Goal: Task Accomplishment & Management: Use online tool/utility

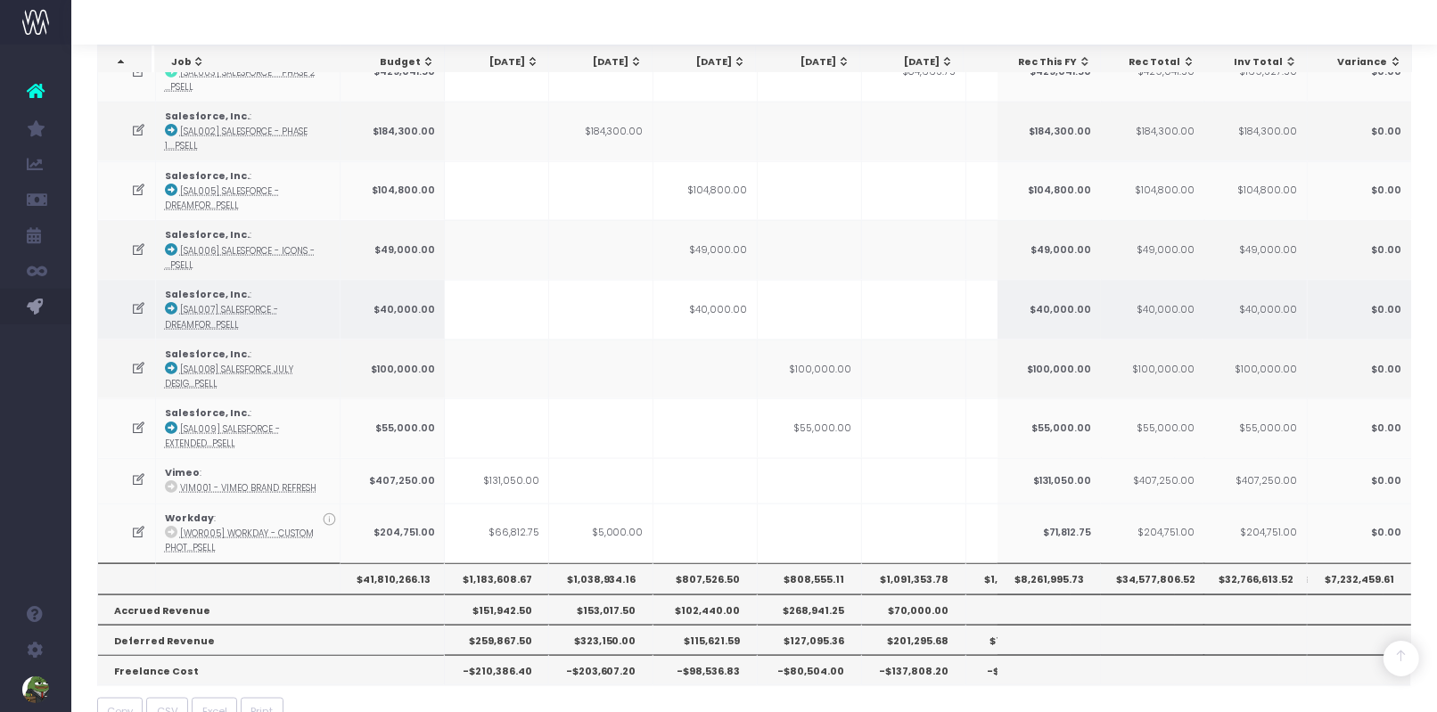
scroll to position [0, 252]
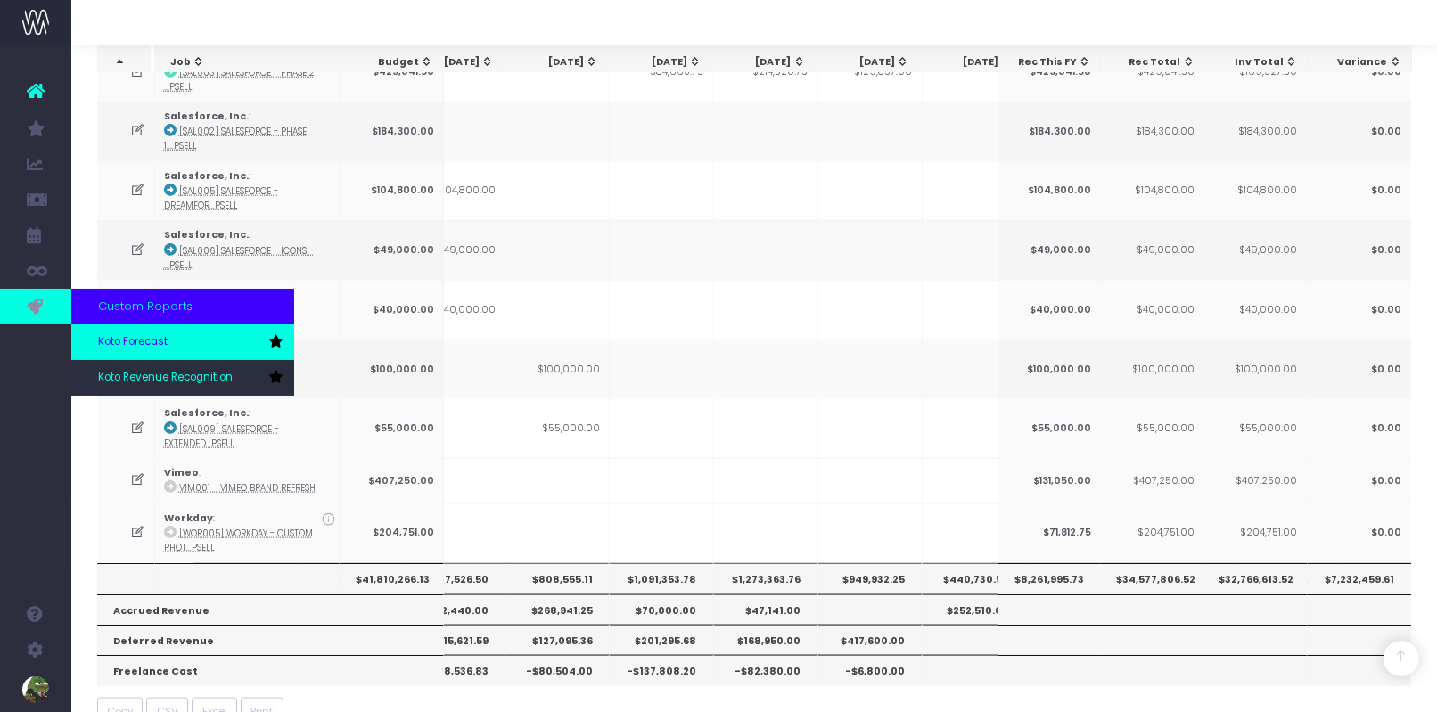
click at [111, 342] on span "Koto Forecast" at bounding box center [133, 342] width 70 height 16
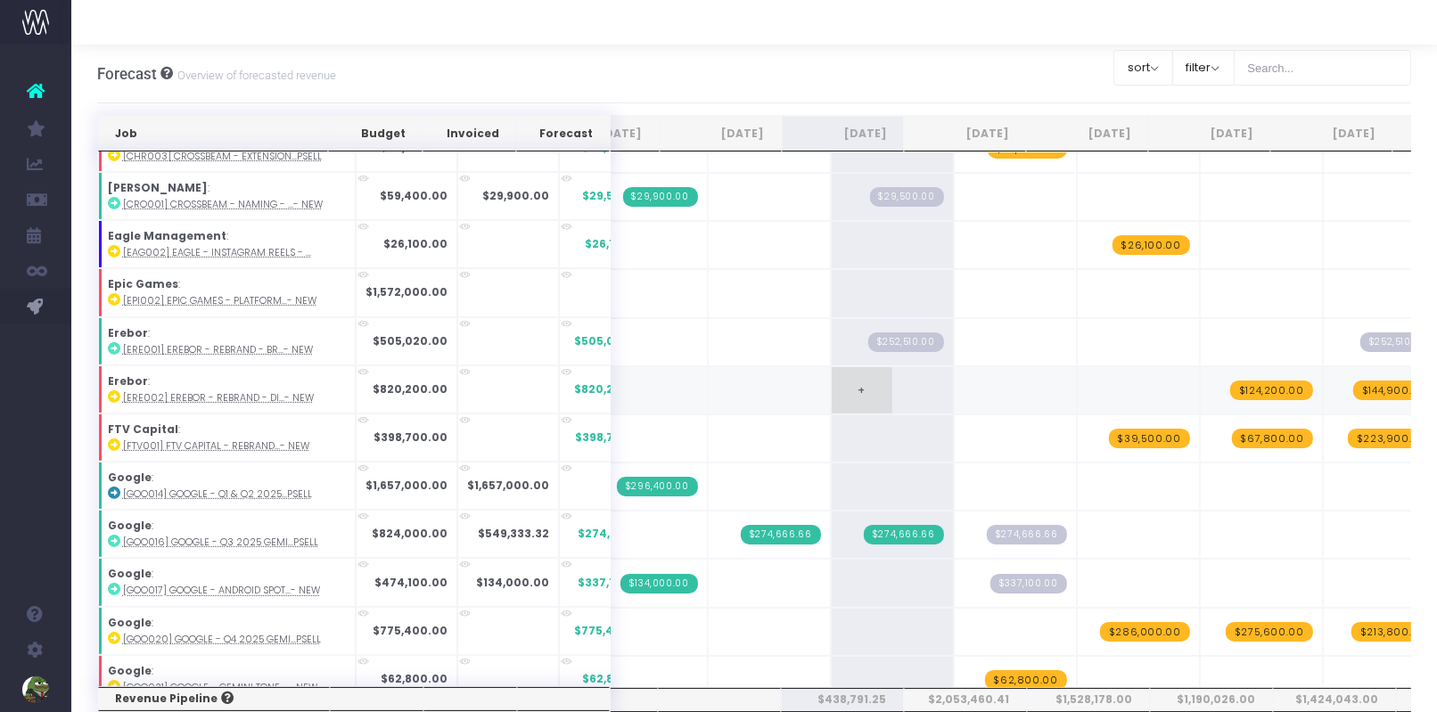
scroll to position [0, 96]
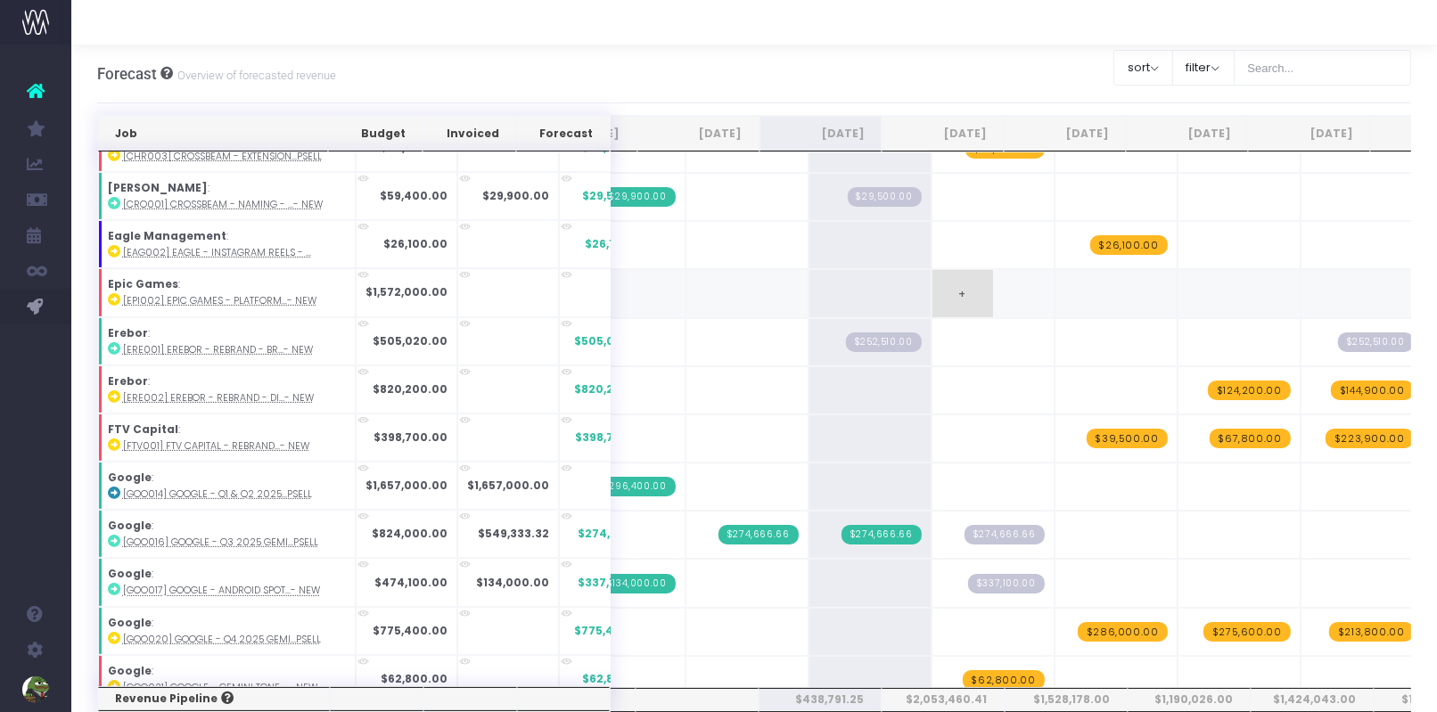
click at [933, 282] on span "+" at bounding box center [963, 293] width 61 height 46
click at [810, 273] on span "+" at bounding box center [840, 293] width 61 height 46
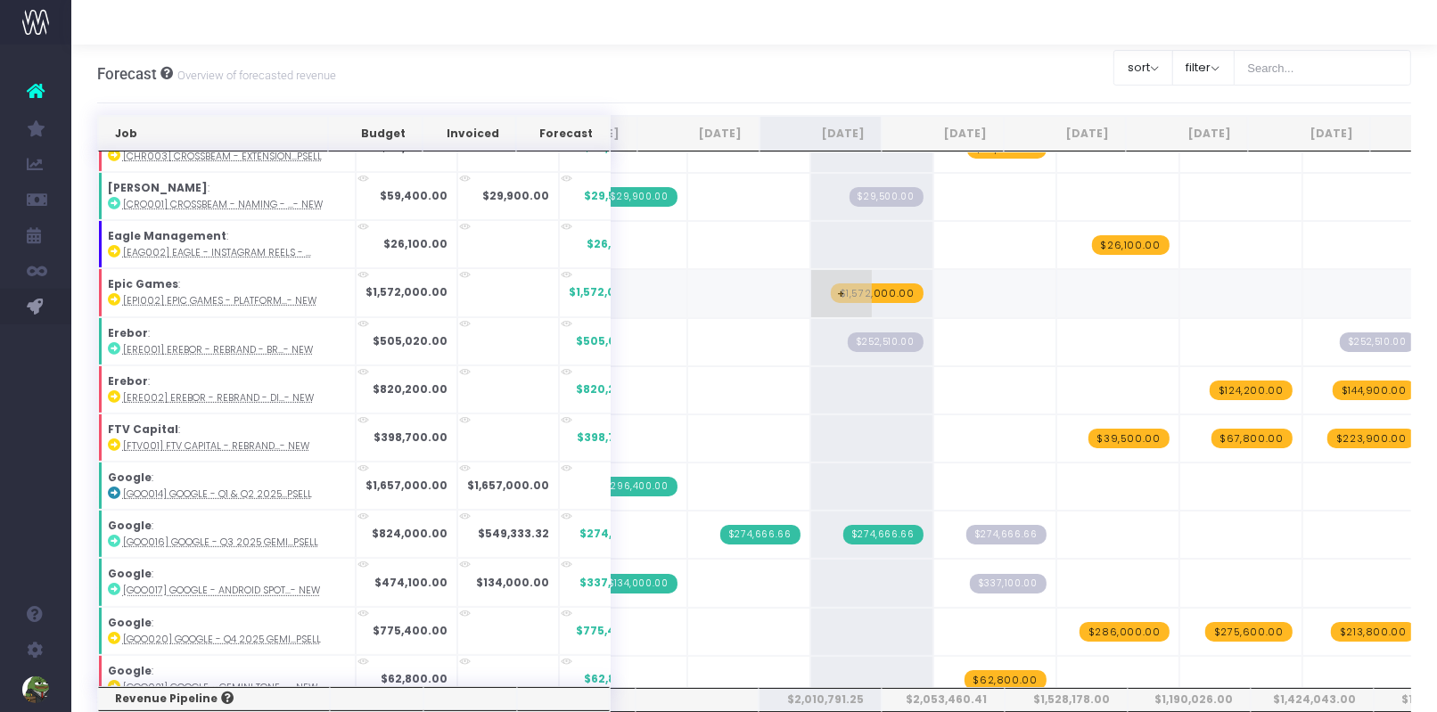
click at [831, 284] on span "$1,572,000.00" at bounding box center [877, 294] width 93 height 20
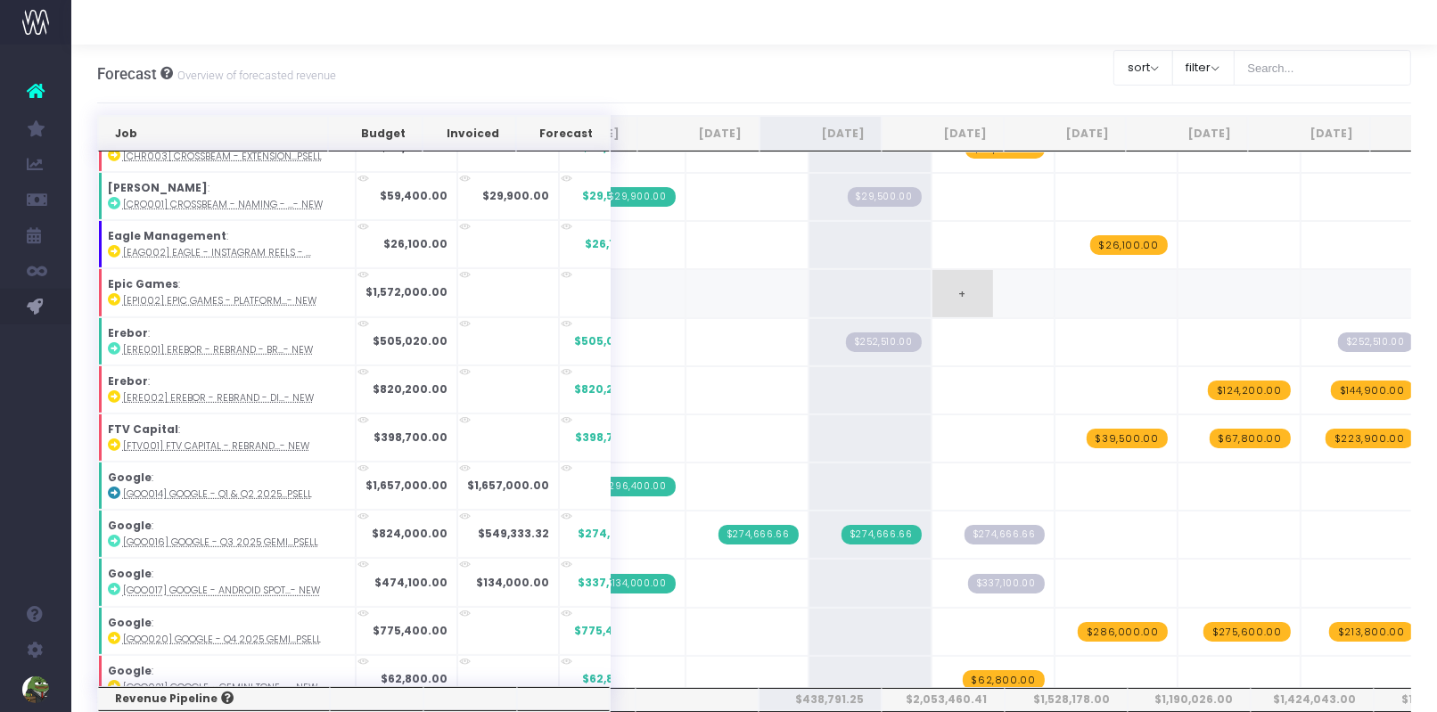
click at [933, 274] on span "+" at bounding box center [963, 293] width 61 height 46
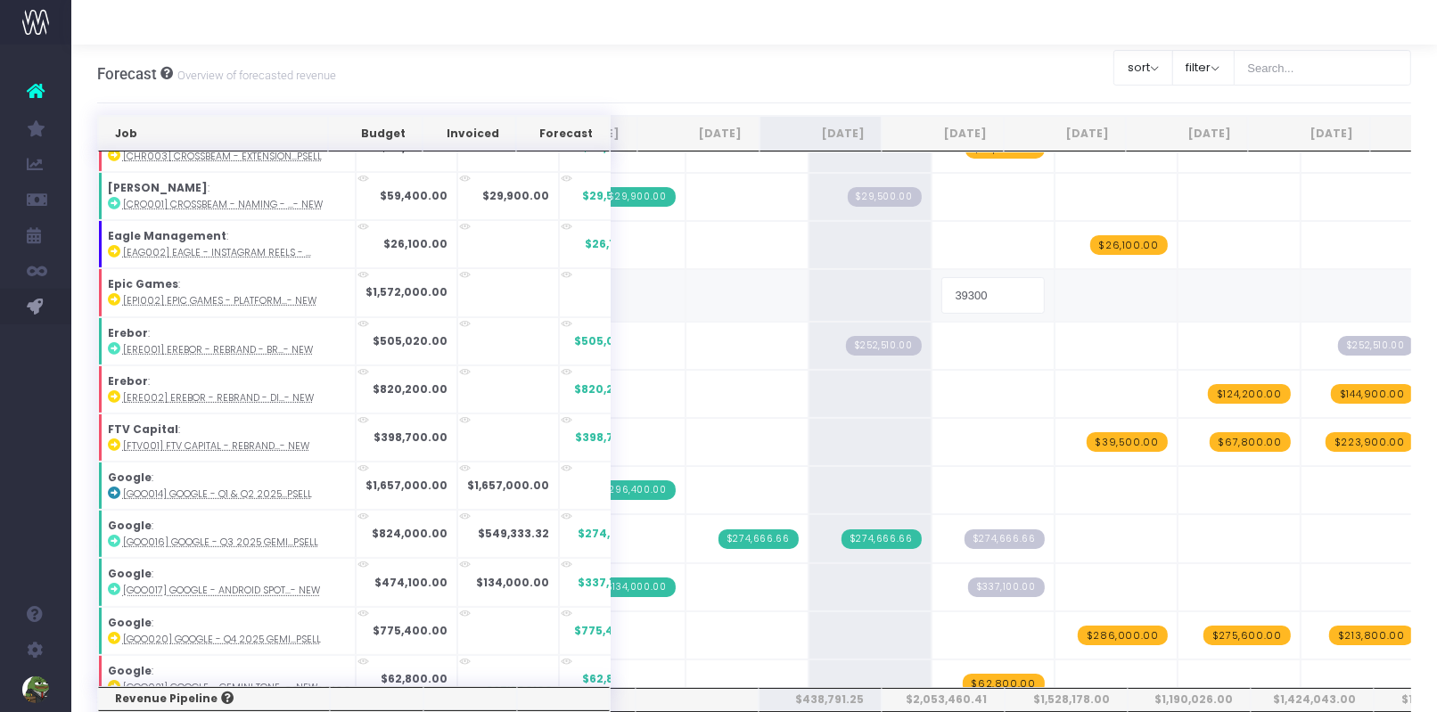
type input "393000"
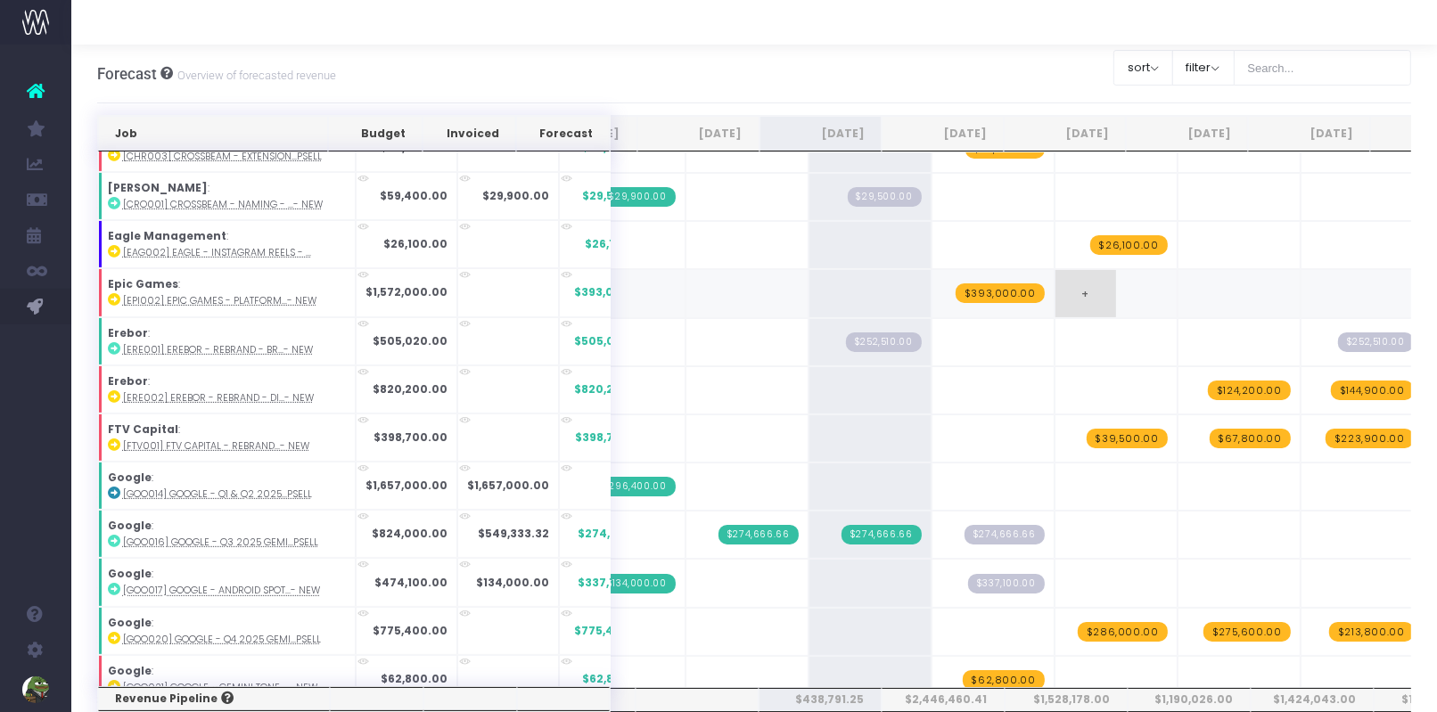
click at [1056, 281] on span "+" at bounding box center [1086, 293] width 61 height 46
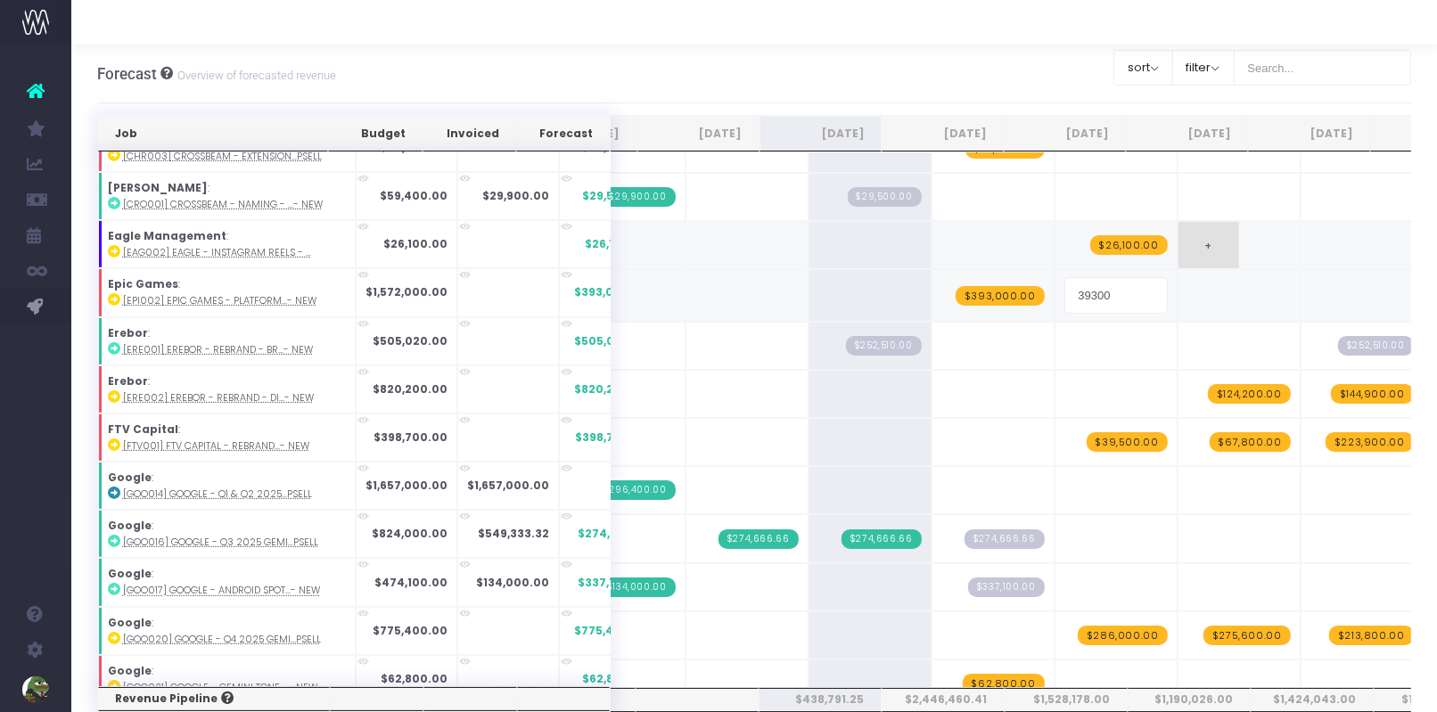
type input "393000"
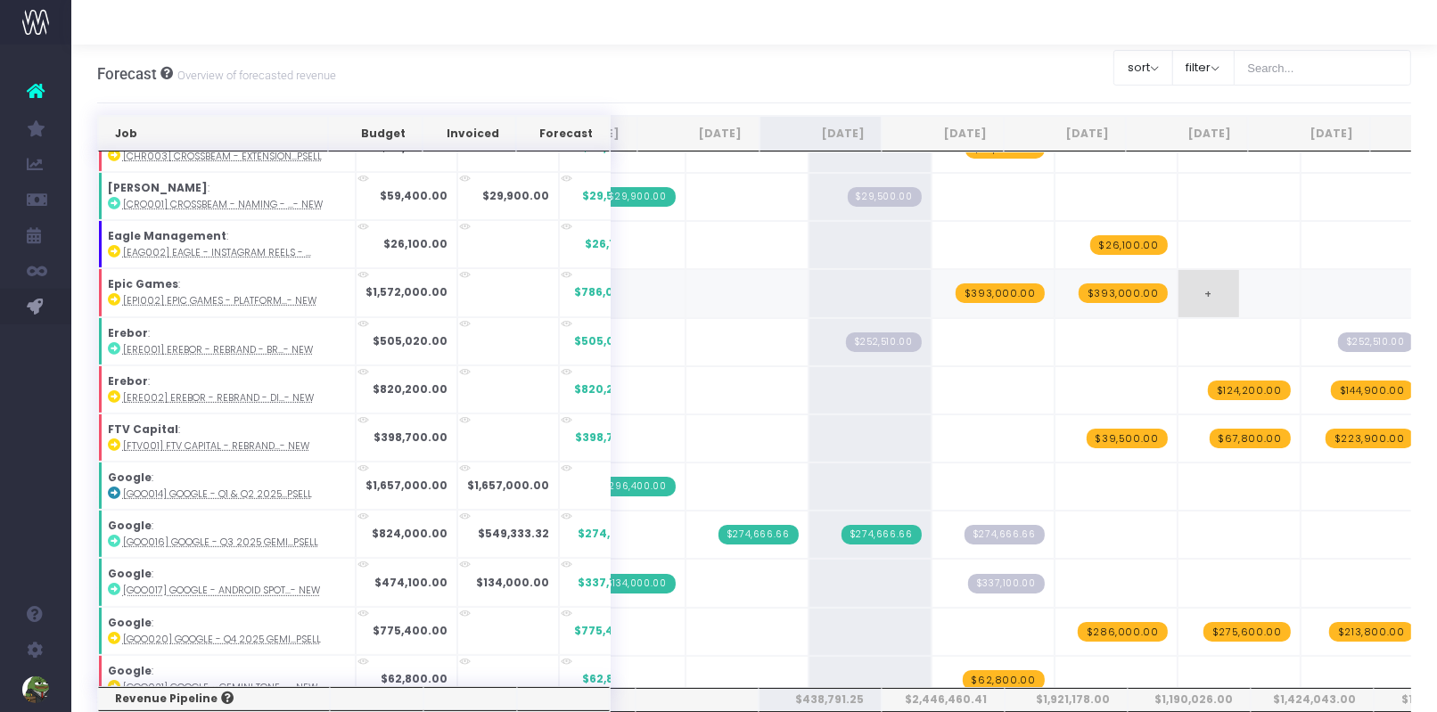
click at [1179, 278] on span "+" at bounding box center [1209, 293] width 61 height 46
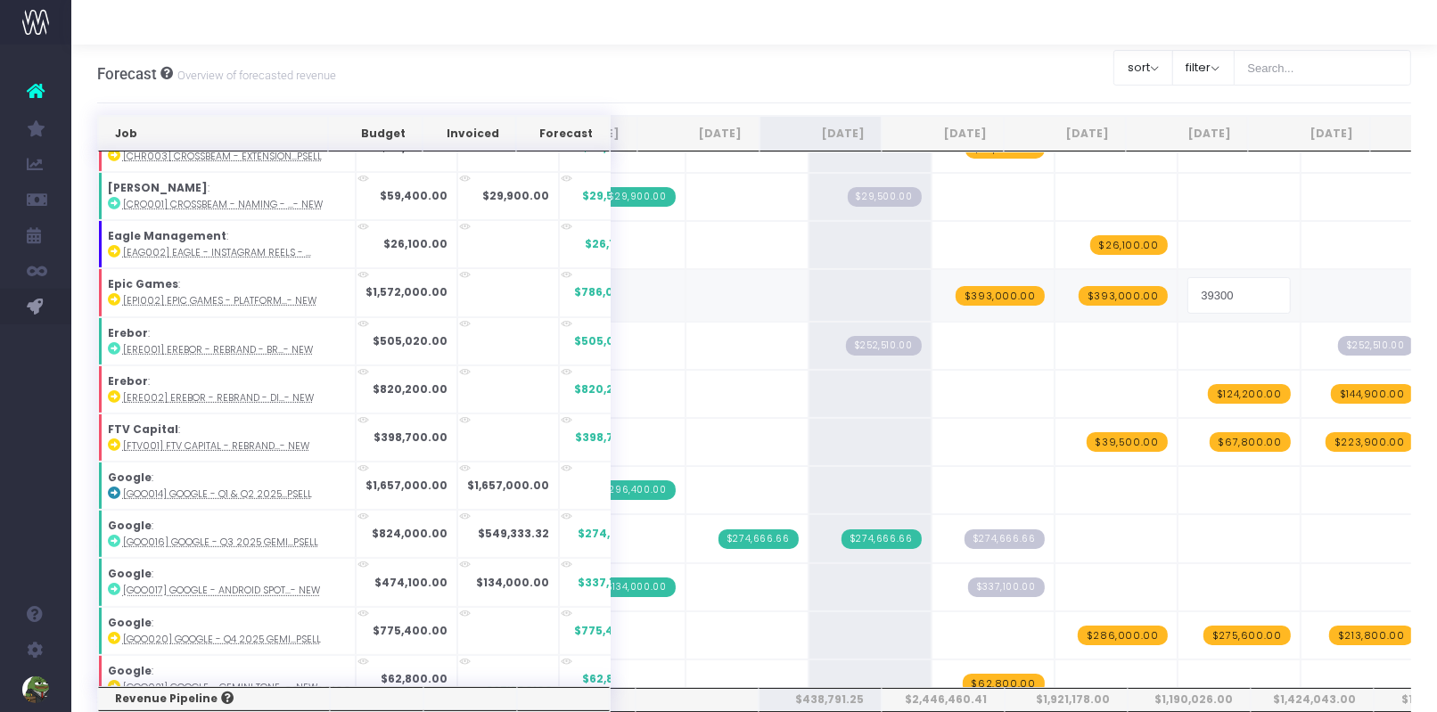
type input "393000"
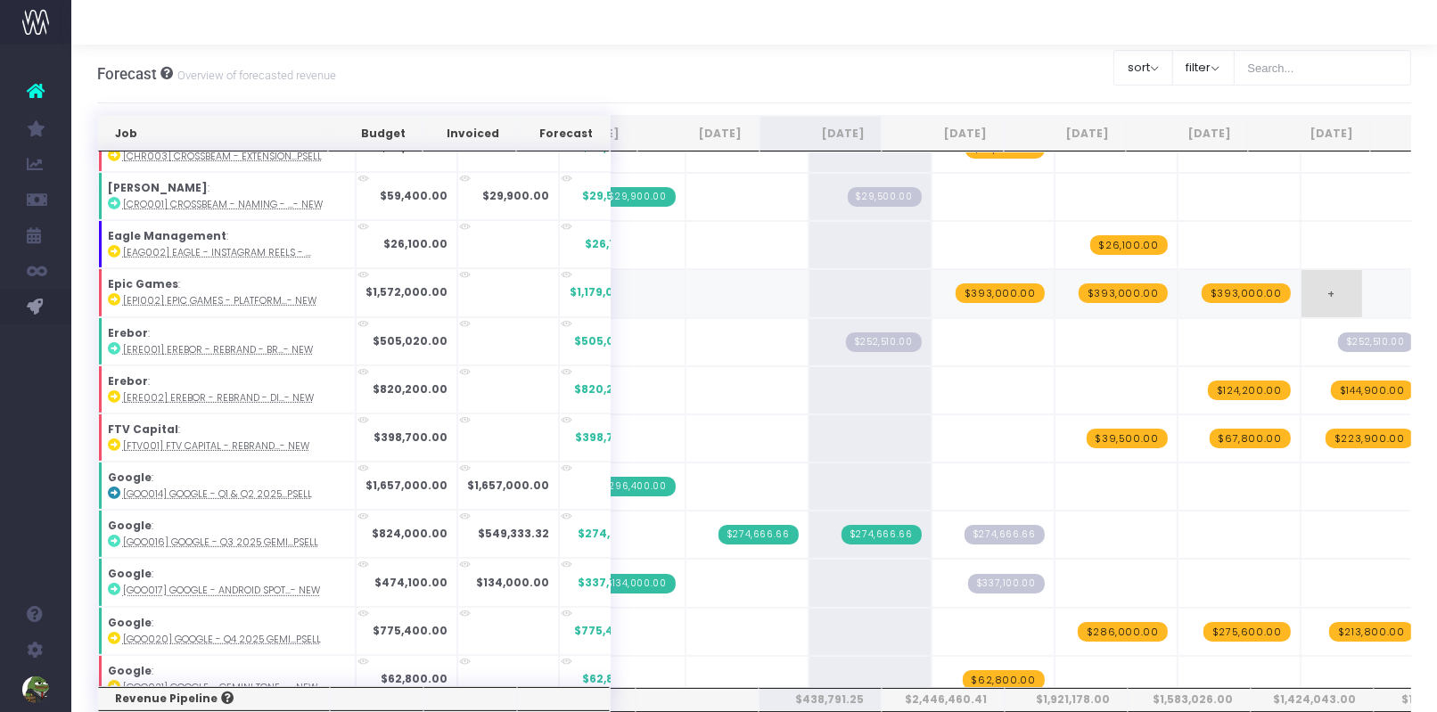
click at [1302, 288] on span "+" at bounding box center [1332, 293] width 61 height 46
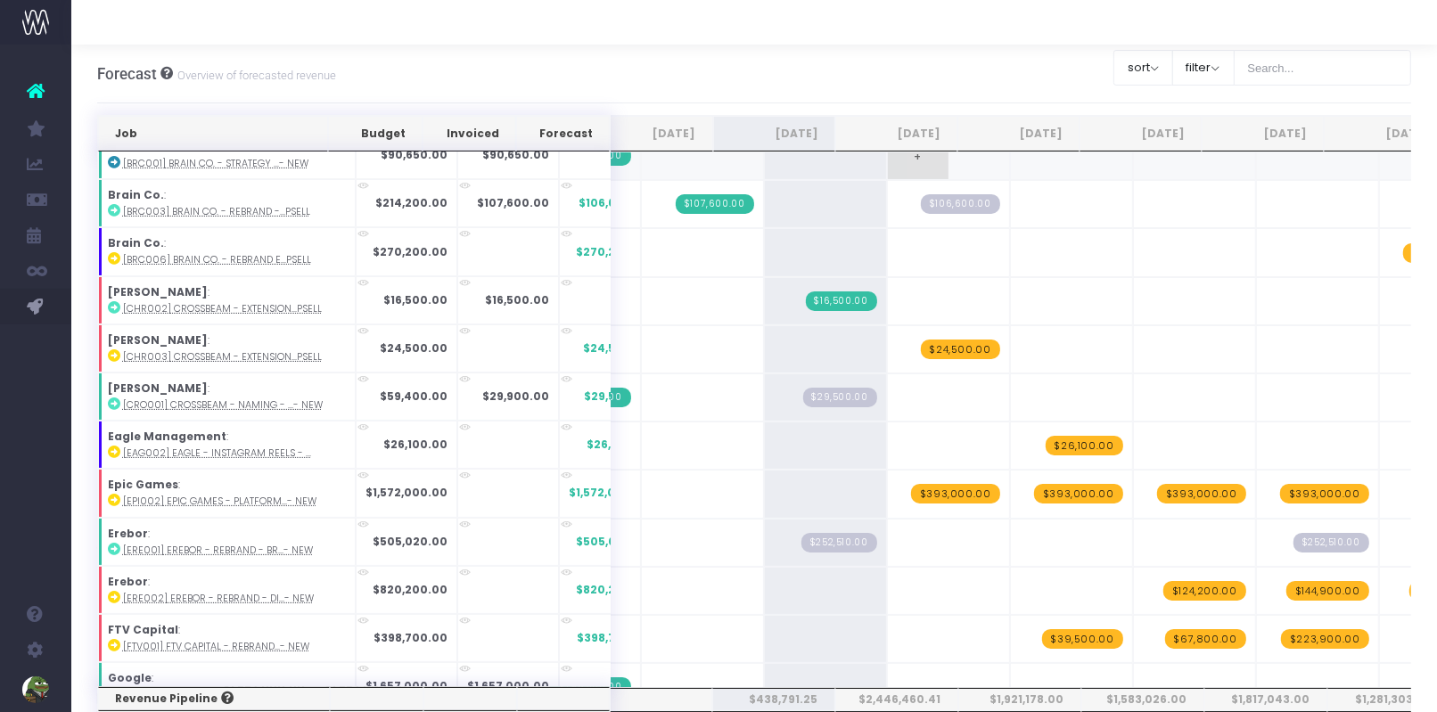
scroll to position [473, 0]
